Goal: Task Accomplishment & Management: Use online tool/utility

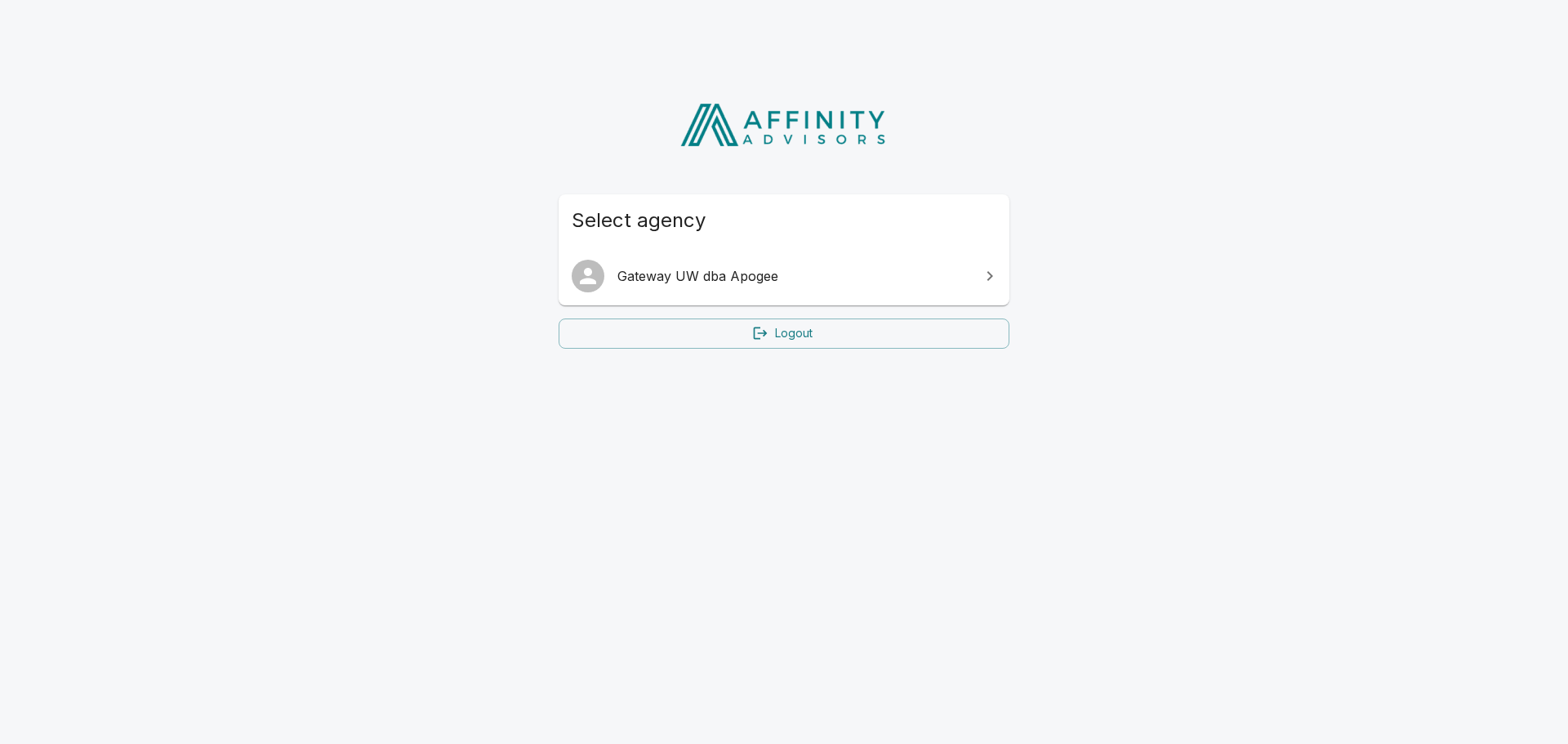
click at [994, 281] on icon at bounding box center [990, 277] width 20 height 20
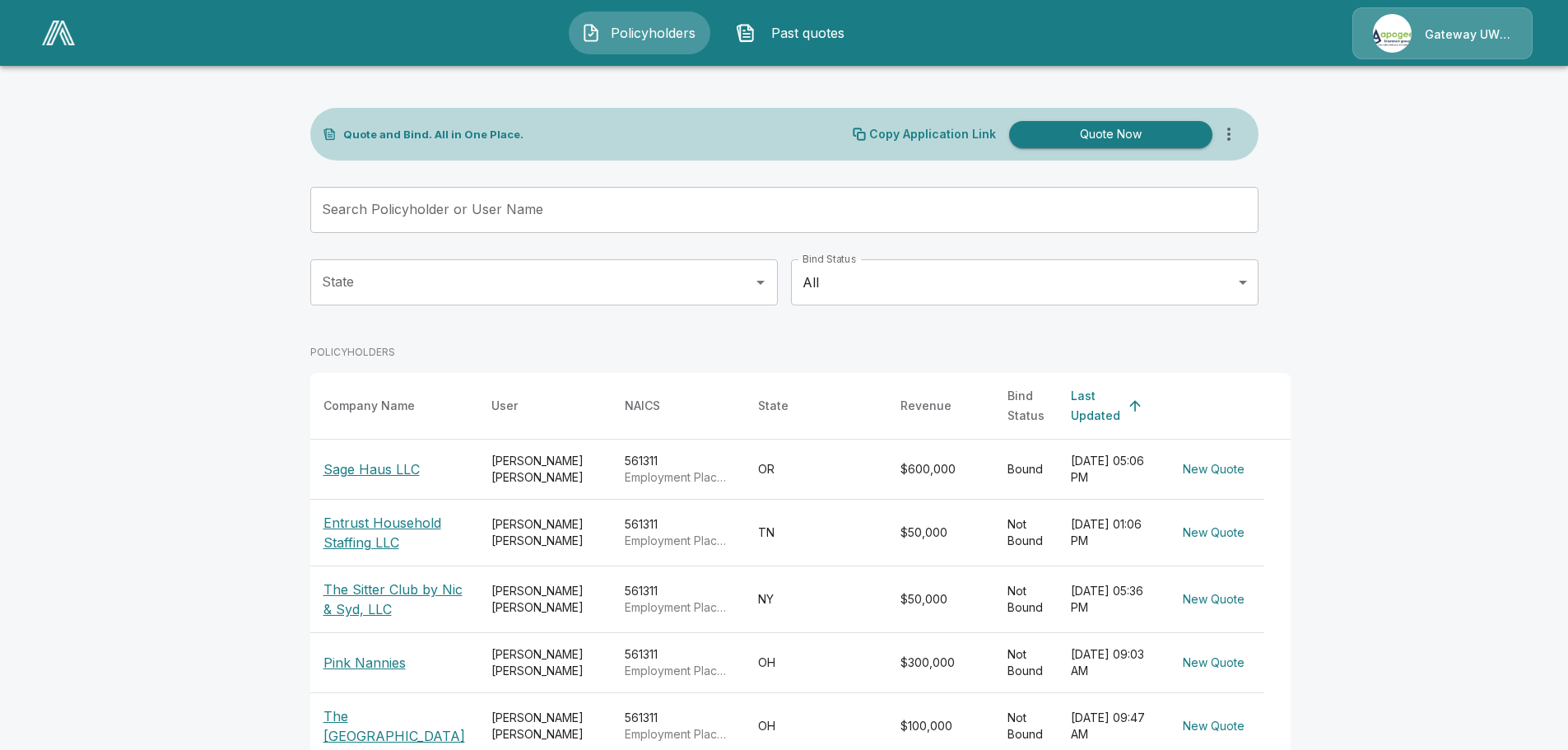
click at [501, 212] on input "Search Policyholder or User Name" at bounding box center [774, 210] width 930 height 46
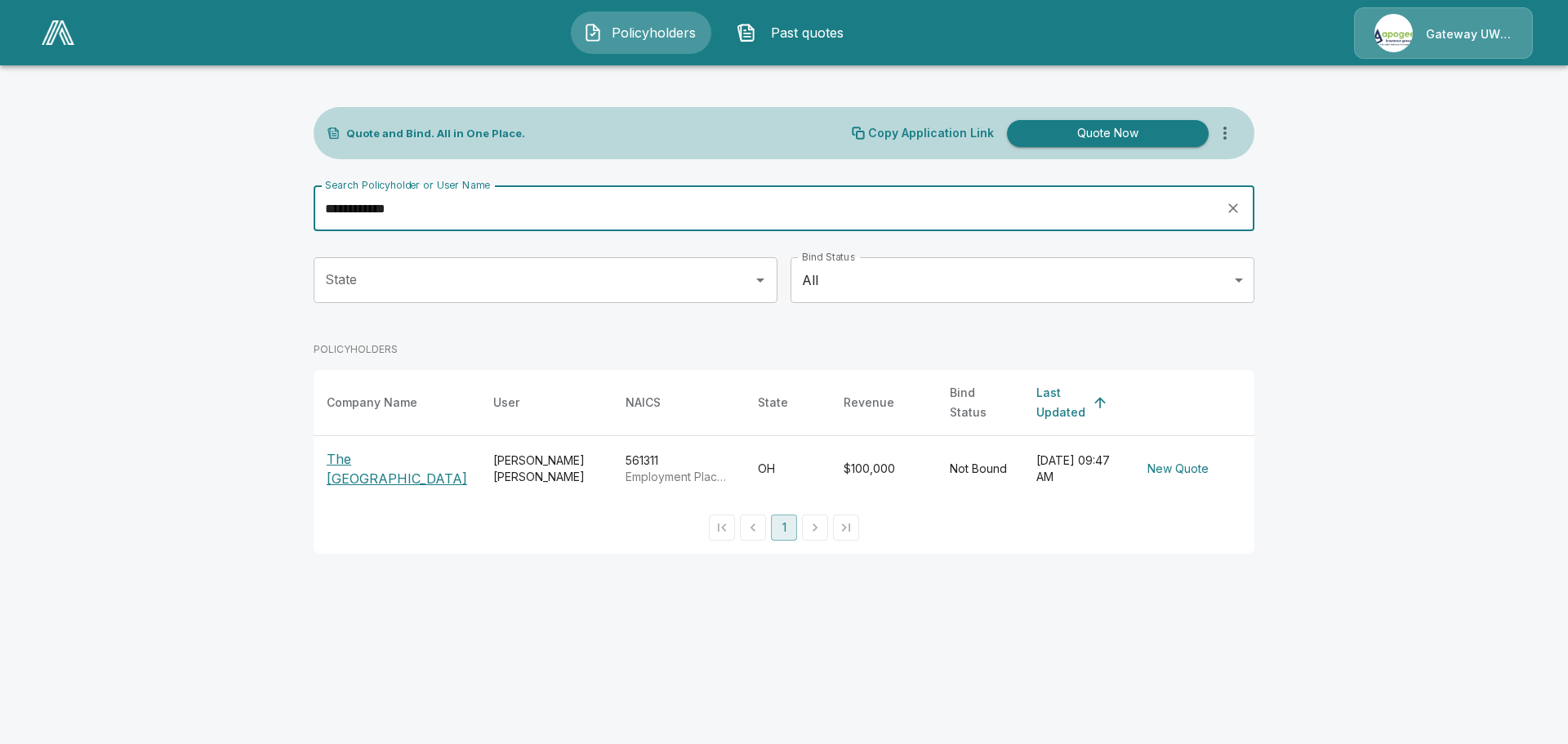
type input "**********"
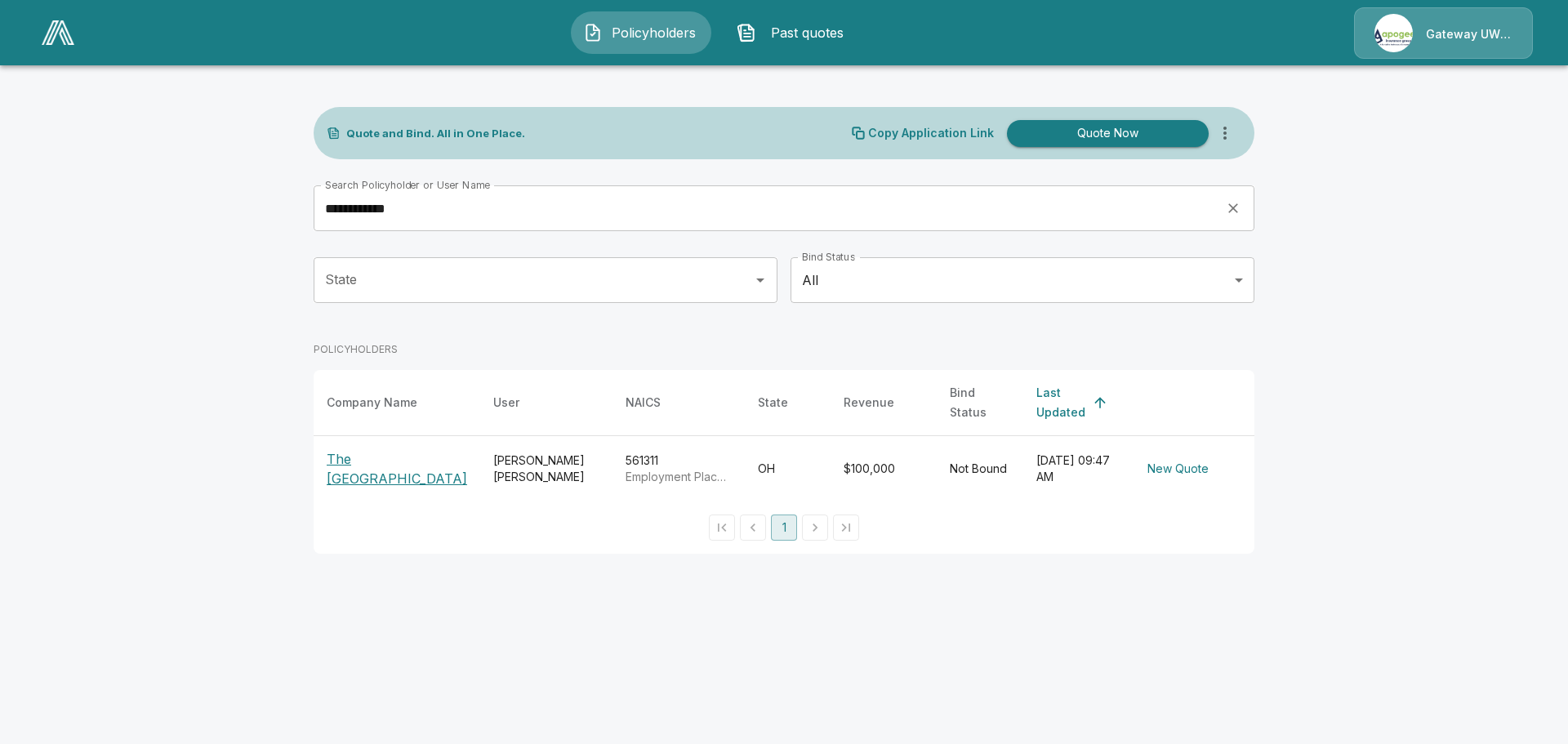
click at [404, 459] on p "The [GEOGRAPHIC_DATA]" at bounding box center [397, 469] width 141 height 40
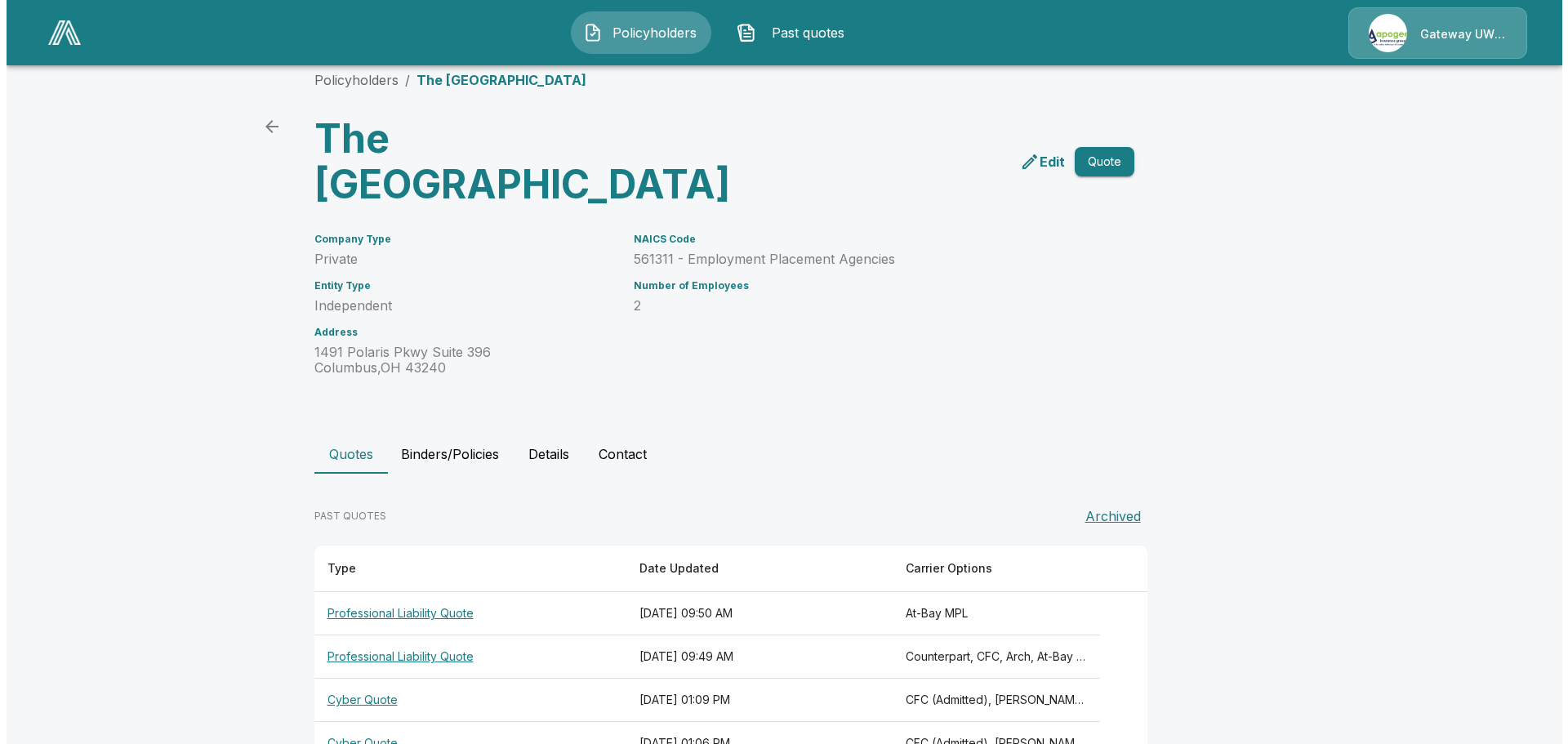
scroll to position [28, 0]
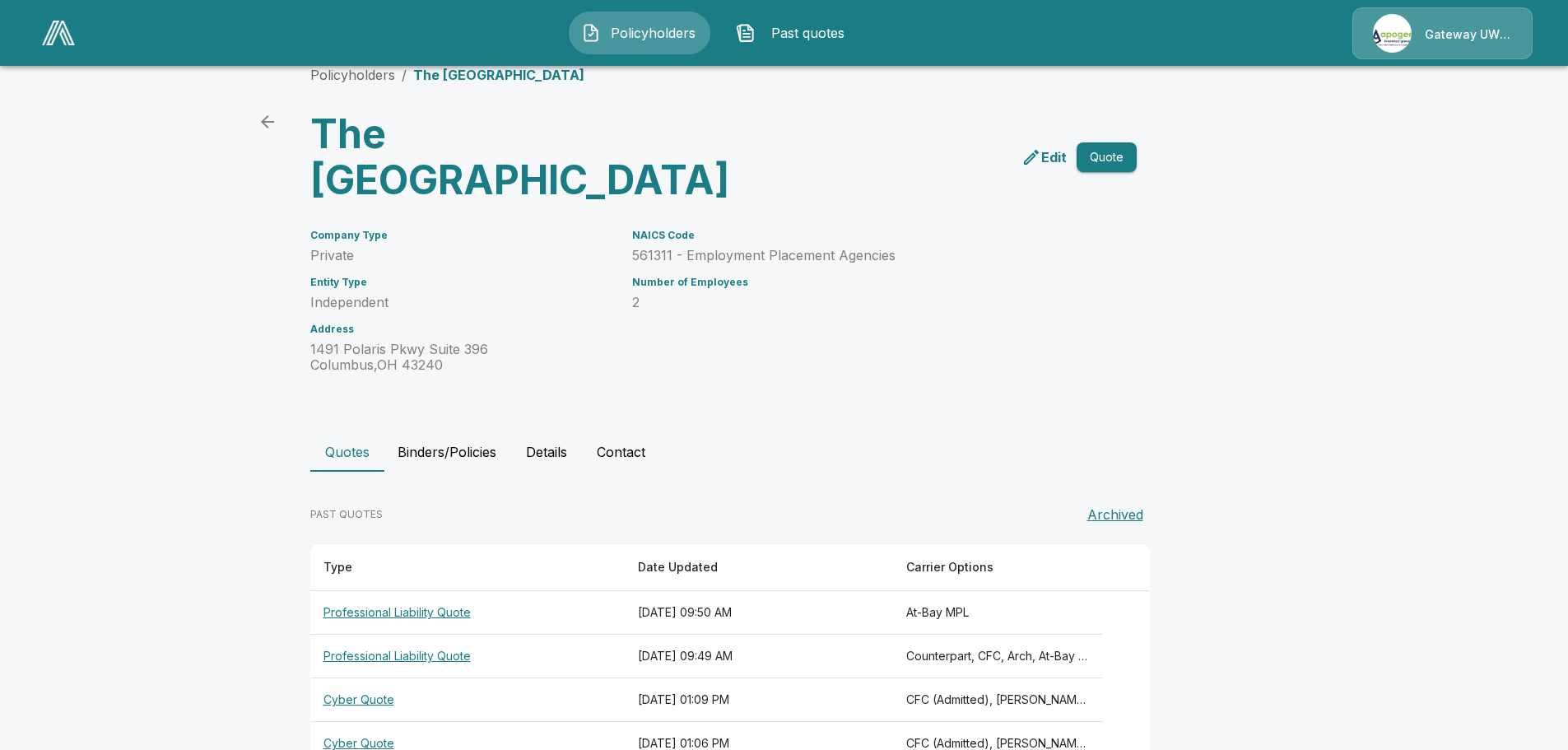
click at [338, 679] on th "Cyber Quote" at bounding box center [467, 700] width 314 height 44
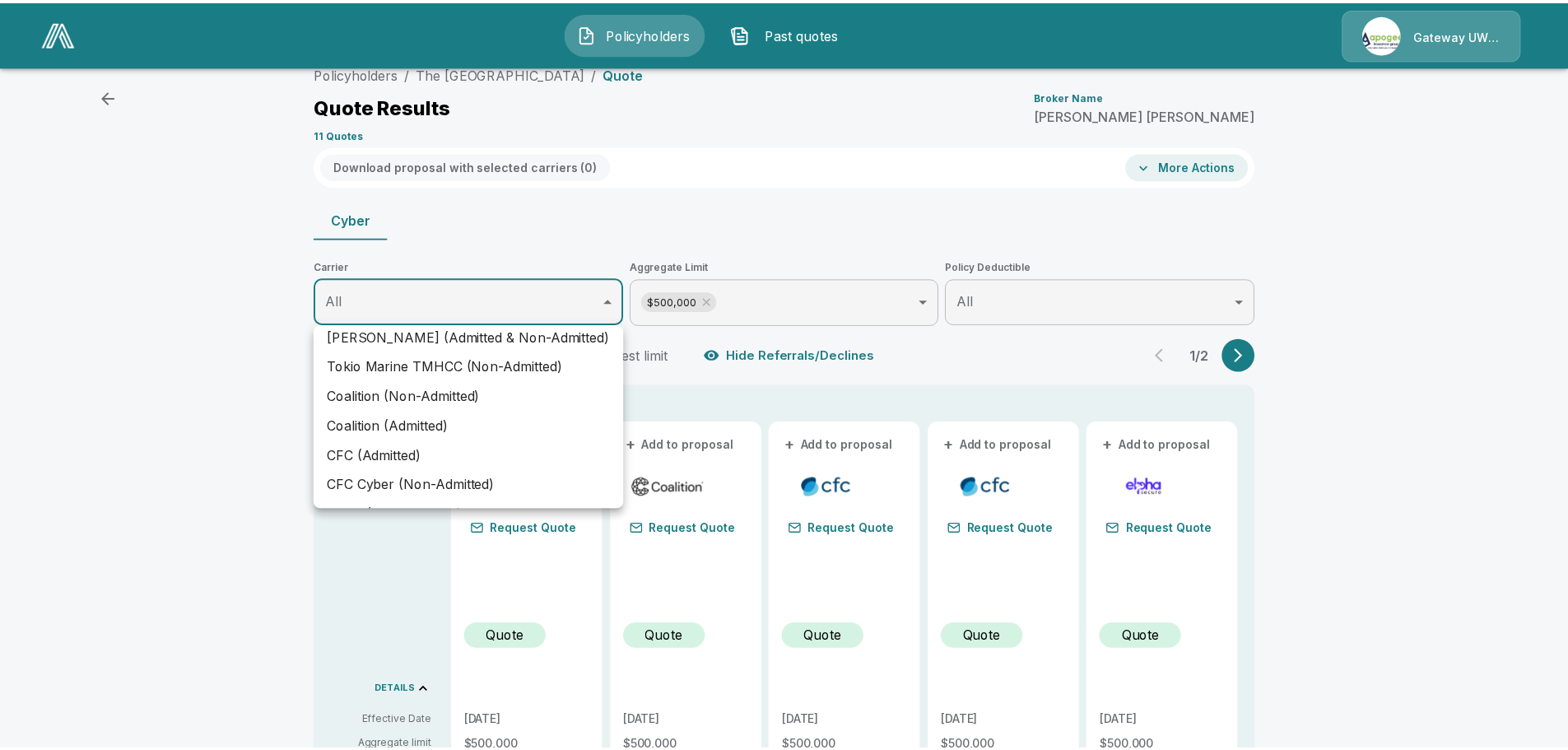
scroll to position [164, 0]
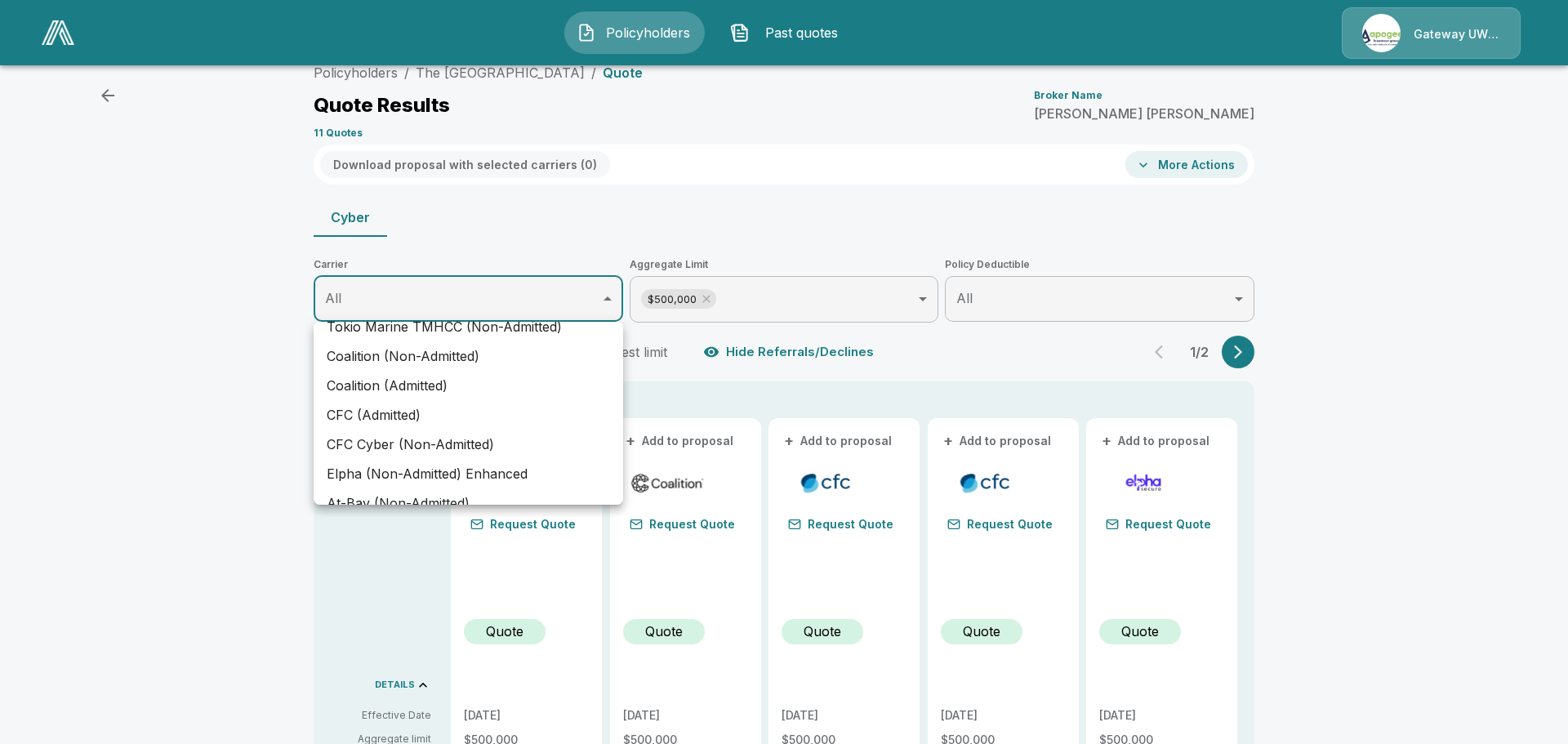
click at [398, 297] on div at bounding box center [784, 372] width 1568 height 744
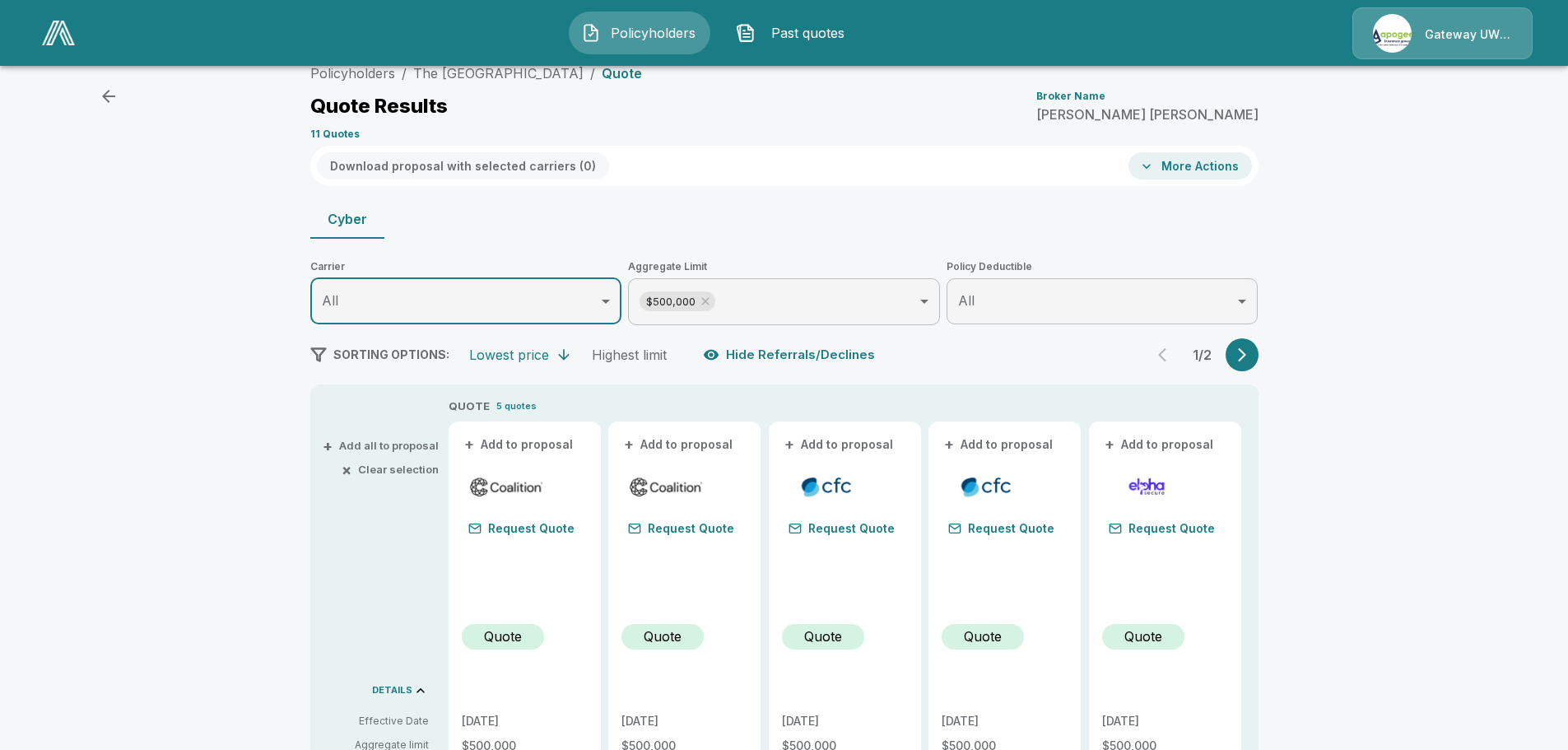
scroll to position [0, 0]
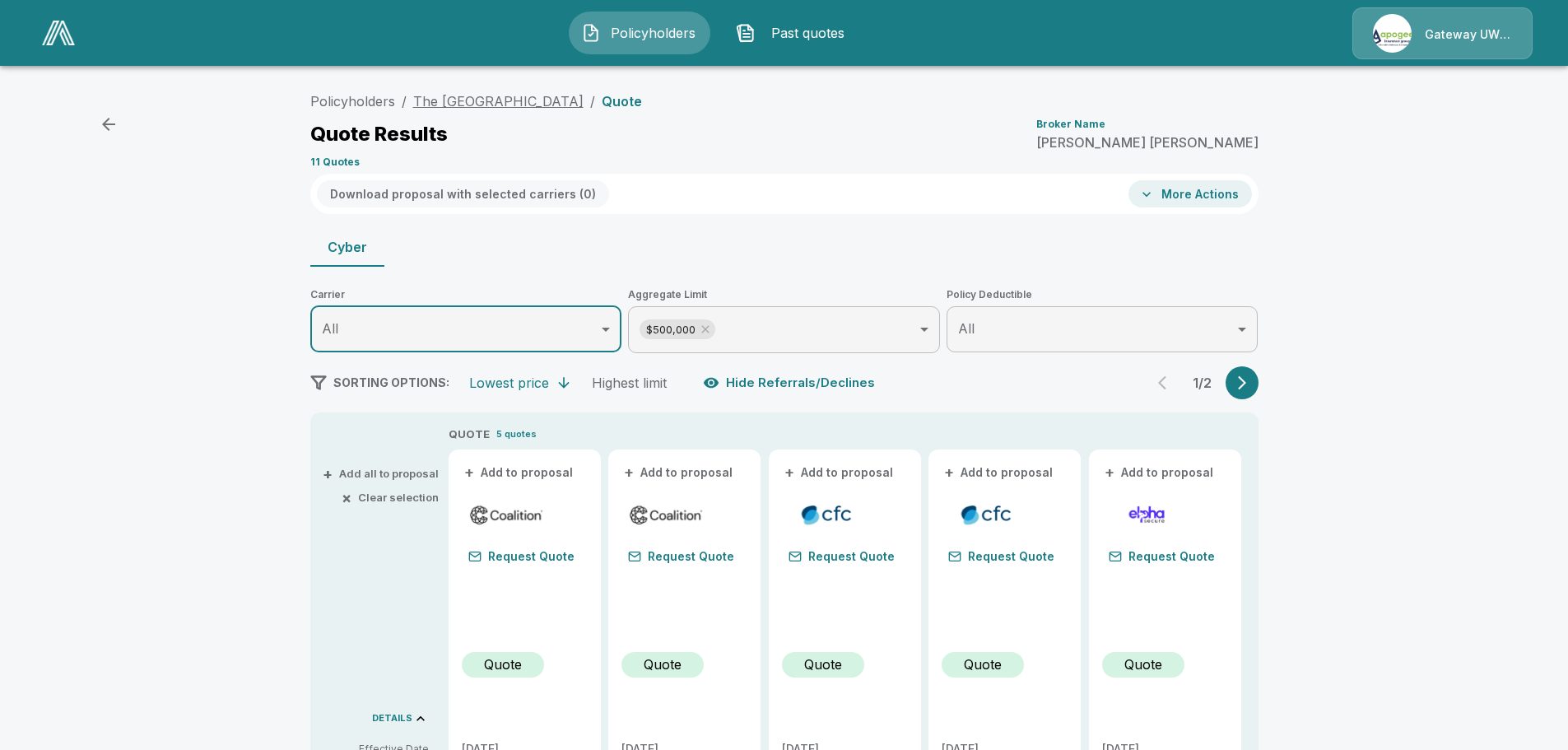
click at [518, 96] on link "The [GEOGRAPHIC_DATA]" at bounding box center [498, 101] width 170 height 17
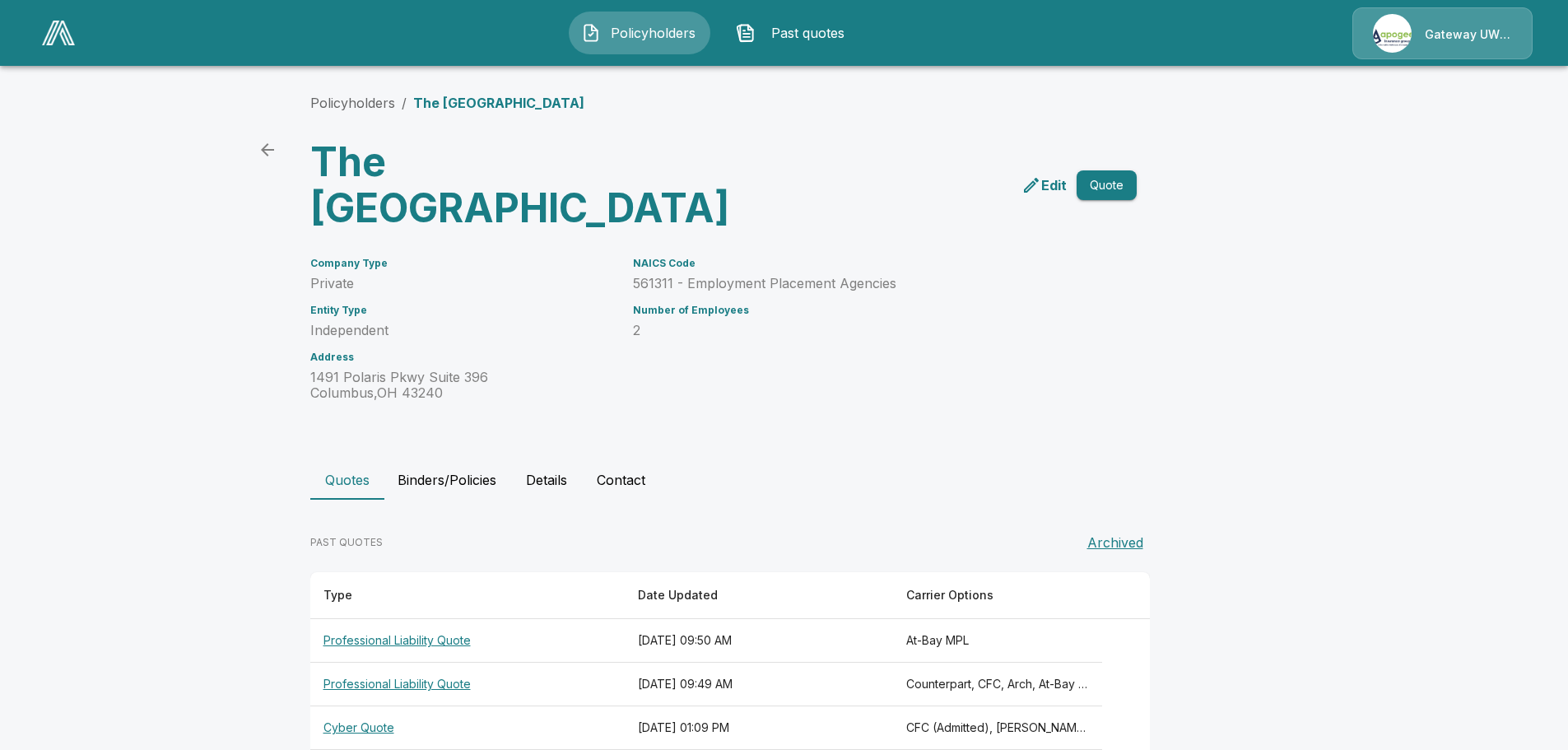
scroll to position [28, 0]
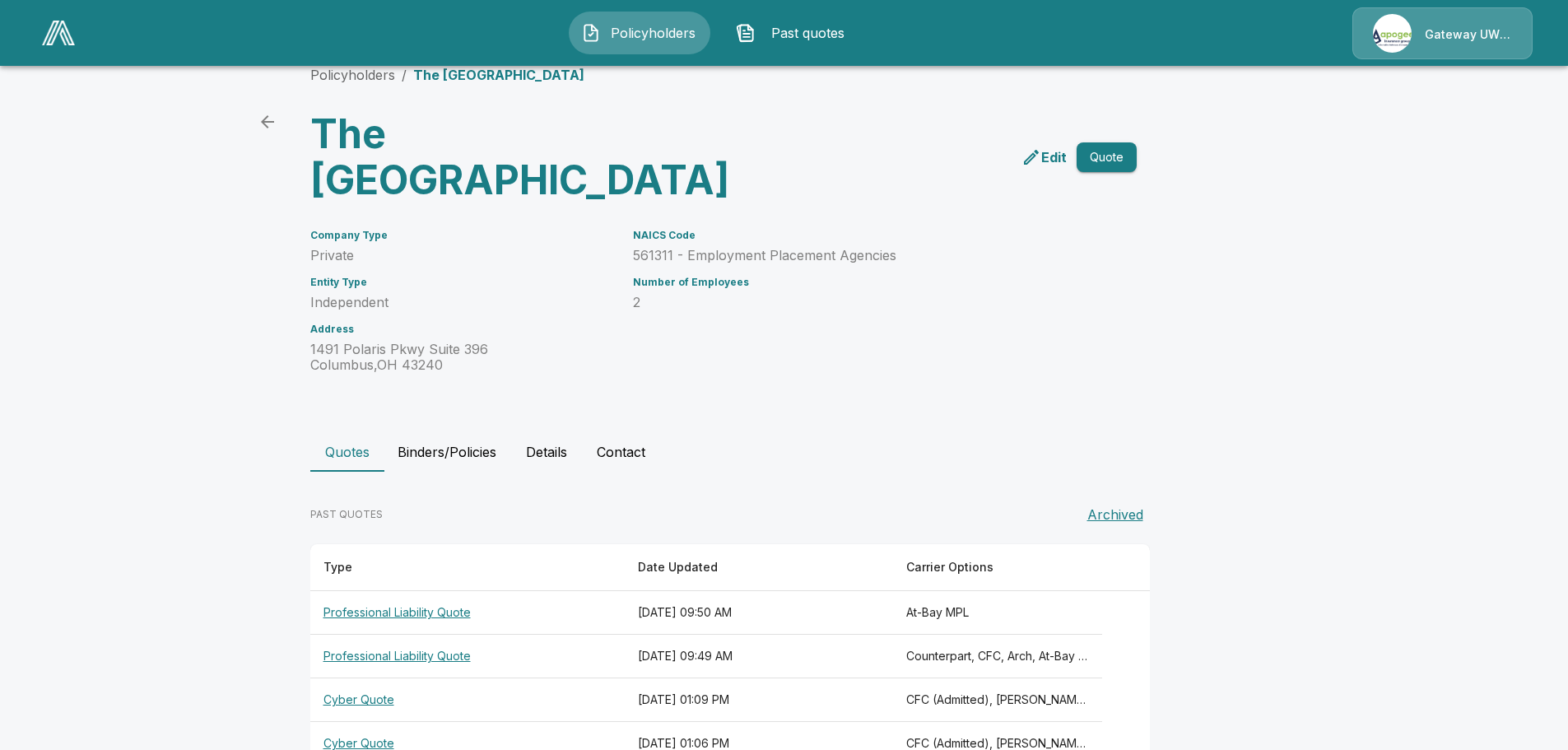
click at [386, 635] on th "Professional Liability Quote" at bounding box center [467, 656] width 314 height 44
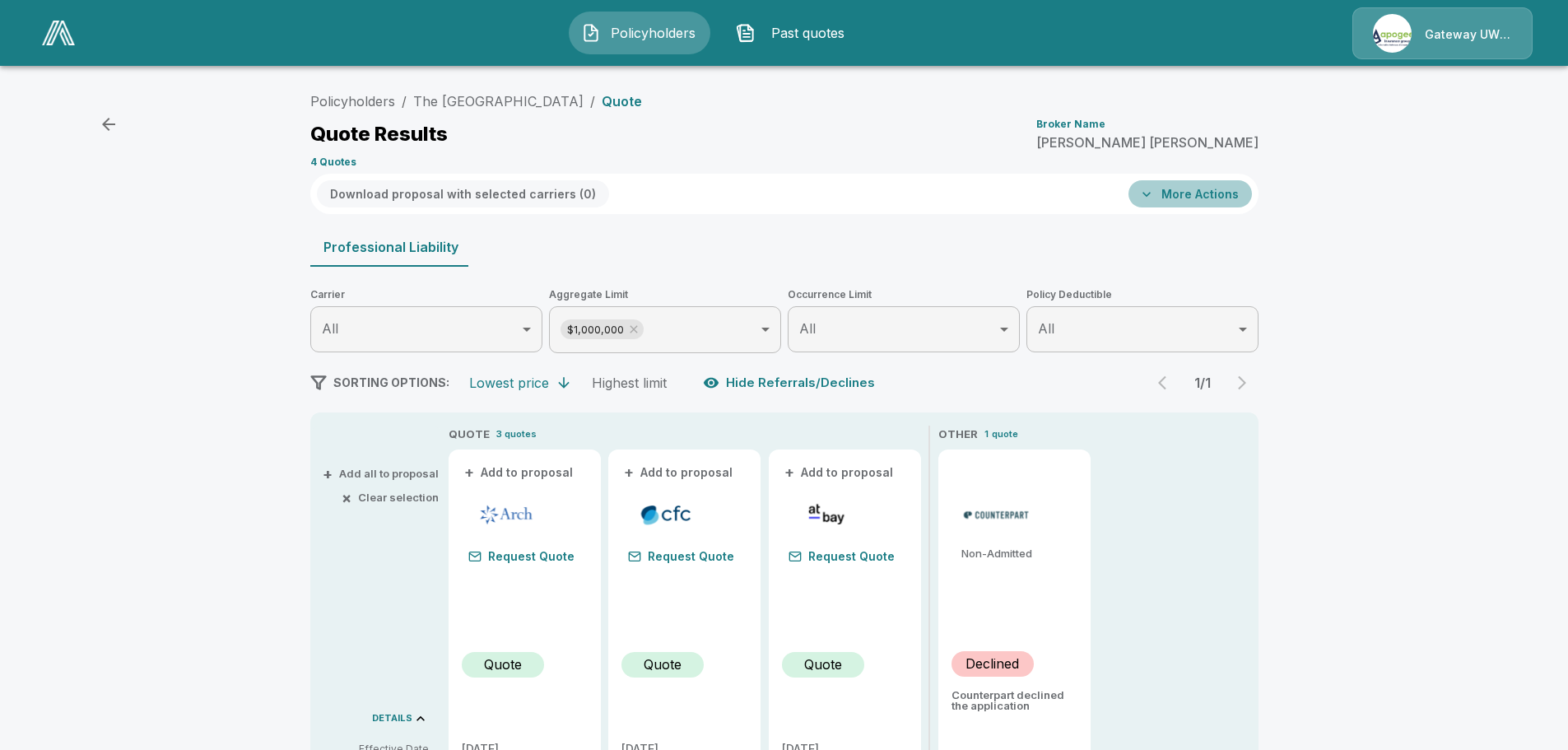
click at [1217, 201] on button "More Actions" at bounding box center [1190, 193] width 124 height 27
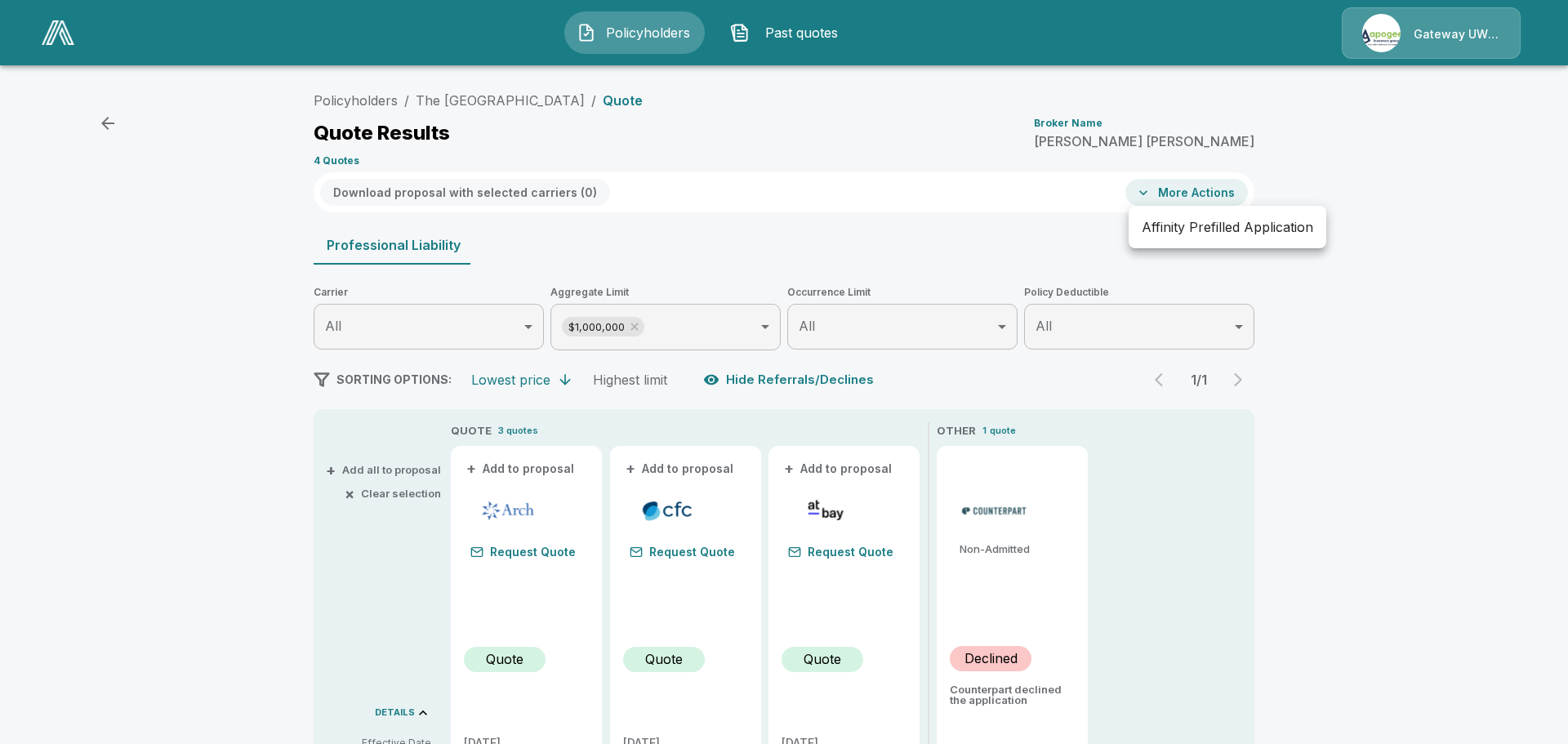
click at [1201, 219] on li "Affinity Prefilled Application" at bounding box center [1227, 227] width 198 height 30
